Goal: Transaction & Acquisition: Purchase product/service

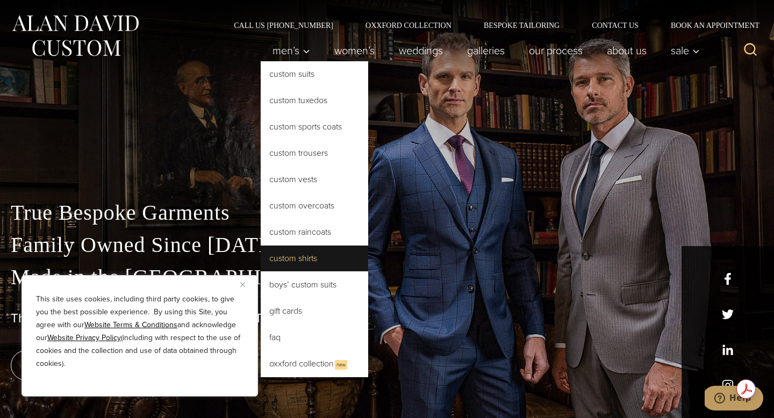
click at [283, 255] on link "Custom Shirts" at bounding box center [315, 259] width 108 height 26
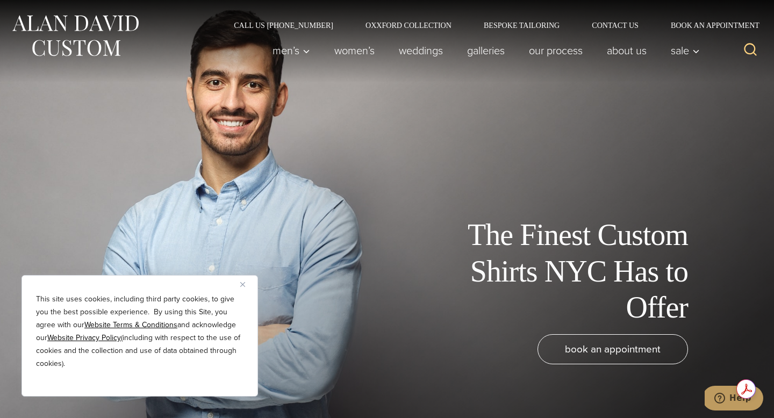
click at [244, 284] on img "Close" at bounding box center [242, 284] width 5 height 5
